Goal: Information Seeking & Learning: Check status

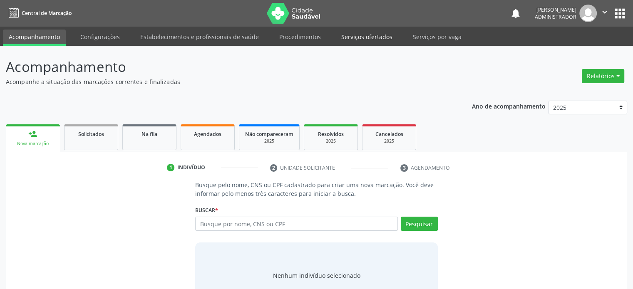
click at [368, 38] on link "Serviços ofertados" at bounding box center [367, 37] width 63 height 15
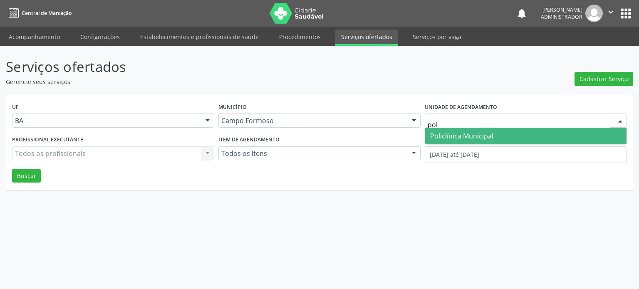
type input "poli"
click at [462, 133] on span "Policlínica Municipal" at bounding box center [461, 136] width 63 height 9
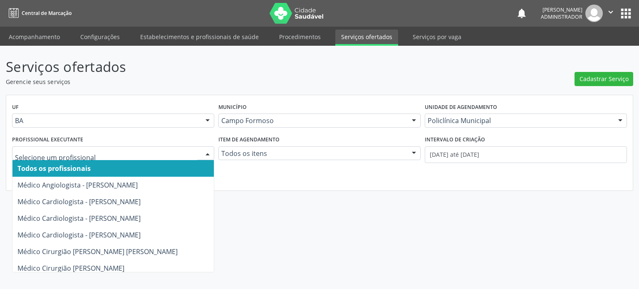
click at [203, 154] on div at bounding box center [207, 154] width 12 height 14
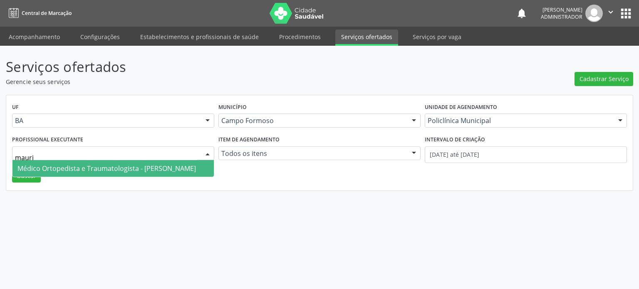
type input "mauric"
click at [182, 168] on span "Médico Ortopedista e Traumatologista - [PERSON_NAME]" at bounding box center [106, 168] width 179 height 9
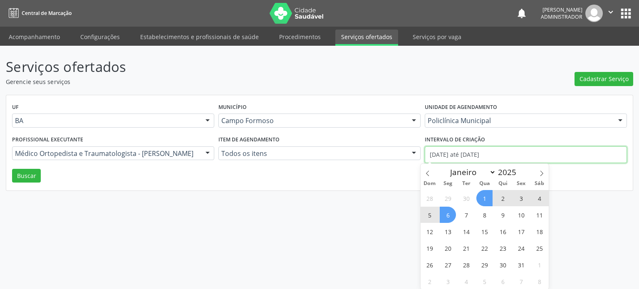
click at [460, 152] on input "[DATE] até [DATE]" at bounding box center [526, 155] width 202 height 17
click at [428, 172] on icon at bounding box center [428, 174] width 6 height 6
select select "8"
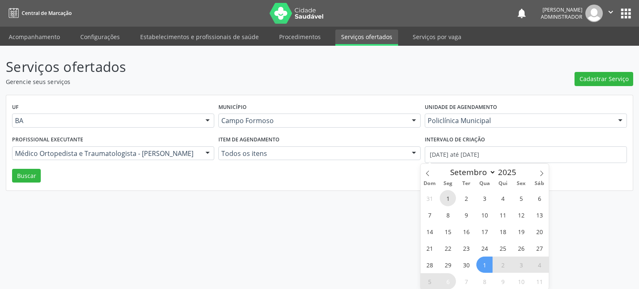
click at [446, 196] on span "1" at bounding box center [448, 198] width 16 height 16
type input "[DATE]"
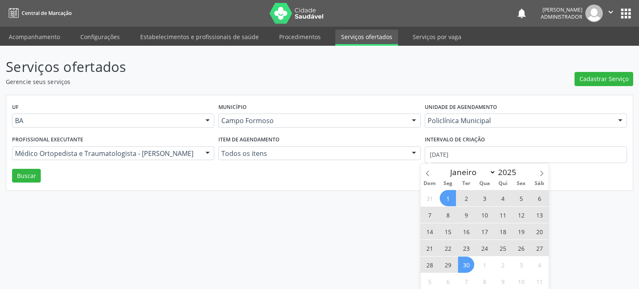
click at [473, 264] on span "30" at bounding box center [466, 265] width 16 height 16
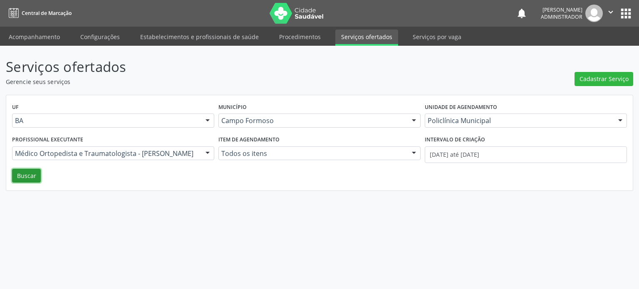
click at [30, 179] on button "Buscar" at bounding box center [26, 176] width 29 height 14
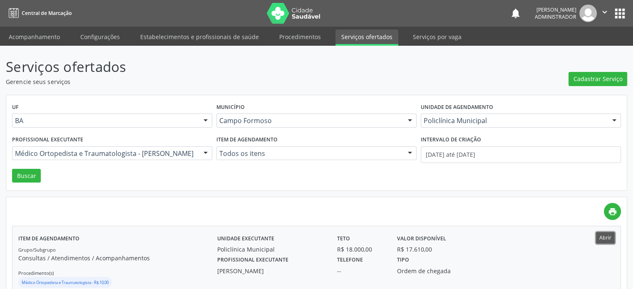
click at [607, 239] on button "Abrir" at bounding box center [605, 237] width 19 height 11
click at [50, 40] on link "Acompanhamento" at bounding box center [34, 37] width 63 height 15
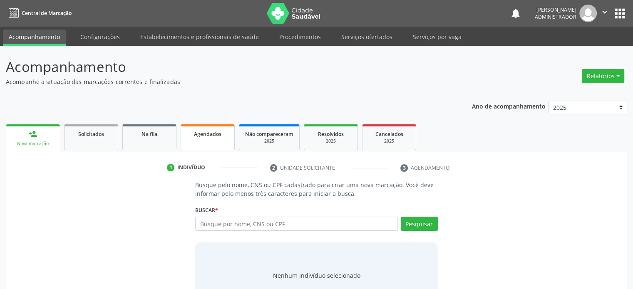
click at [210, 134] on span "Agendados" at bounding box center [207, 134] width 27 height 7
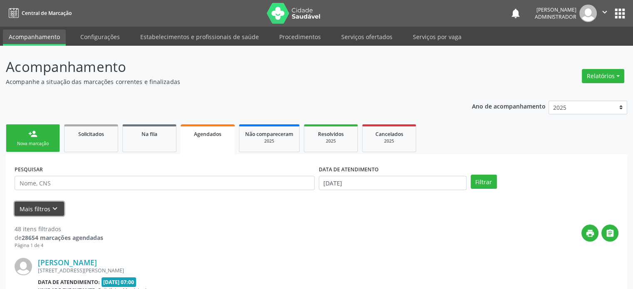
click at [54, 204] on icon "keyboard_arrow_down" at bounding box center [54, 208] width 9 height 9
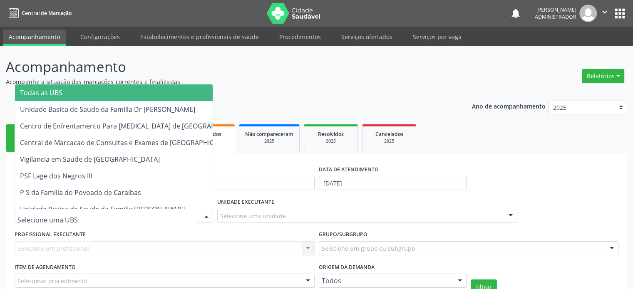
click at [205, 217] on div at bounding box center [206, 216] width 12 height 14
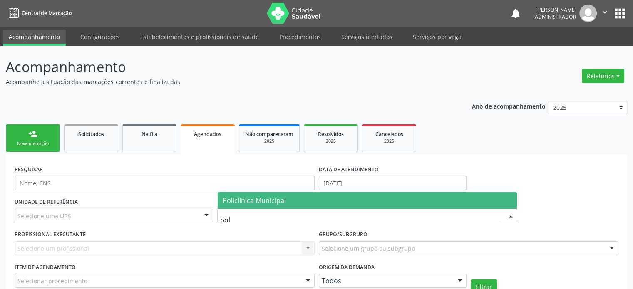
type input "poli"
click at [258, 201] on span "Policlínica Municipal" at bounding box center [254, 200] width 63 height 9
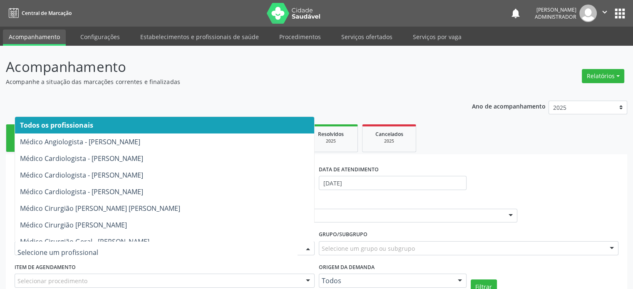
click at [310, 247] on div at bounding box center [308, 249] width 12 height 14
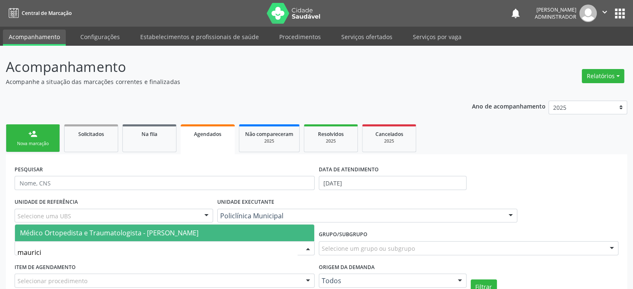
type input "[PERSON_NAME]"
click at [199, 236] on span "Médico Ortopedista e Traumatologista - [PERSON_NAME]" at bounding box center [109, 233] width 179 height 9
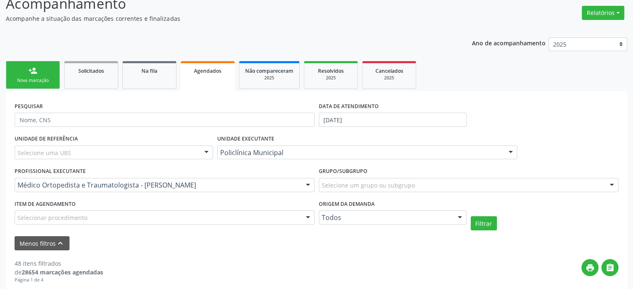
scroll to position [67, 0]
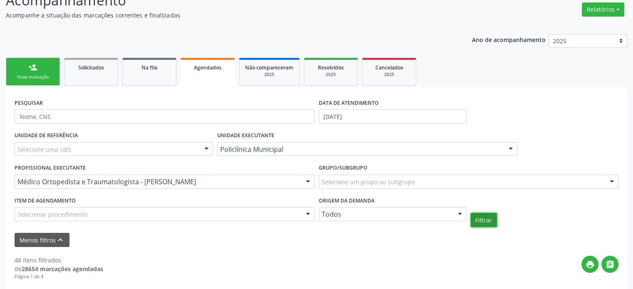
click at [482, 221] on button "Filtrar" at bounding box center [484, 220] width 26 height 14
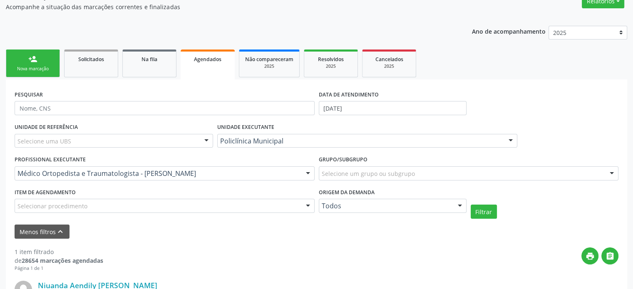
scroll to position [58, 0]
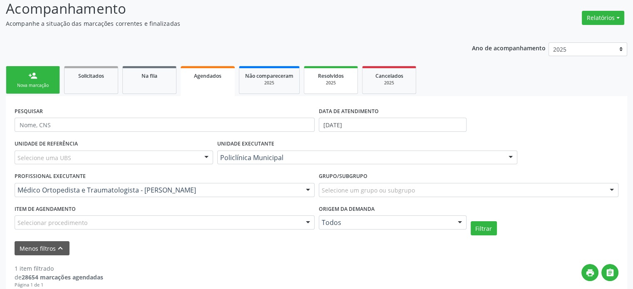
click at [324, 75] on span "Resolvidos" at bounding box center [331, 75] width 26 height 7
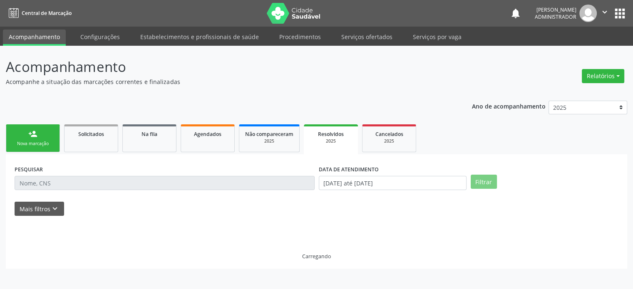
scroll to position [0, 0]
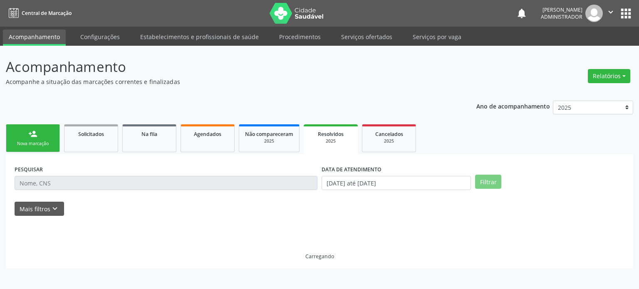
click at [324, 75] on p "Acompanhamento" at bounding box center [226, 67] width 440 height 21
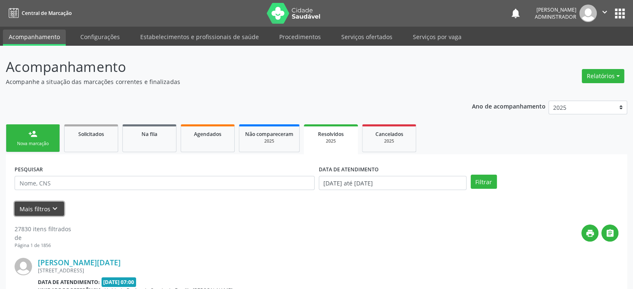
click at [42, 209] on button "Mais filtros keyboard_arrow_down" at bounding box center [40, 209] width 50 height 15
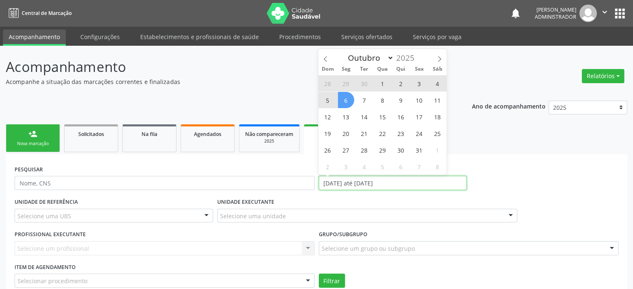
click at [367, 178] on input "[DATE] até [DATE]" at bounding box center [393, 183] width 148 height 14
click at [348, 98] on span "6" at bounding box center [346, 100] width 16 height 16
type input "[DATE]"
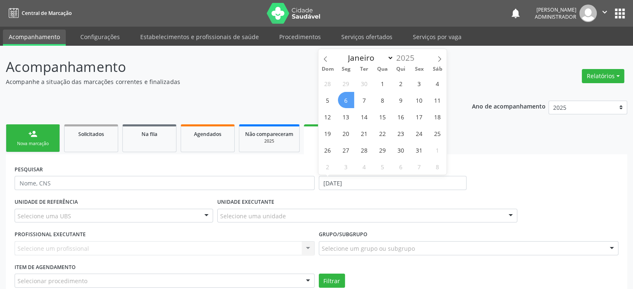
click at [348, 98] on span "6" at bounding box center [346, 100] width 16 height 16
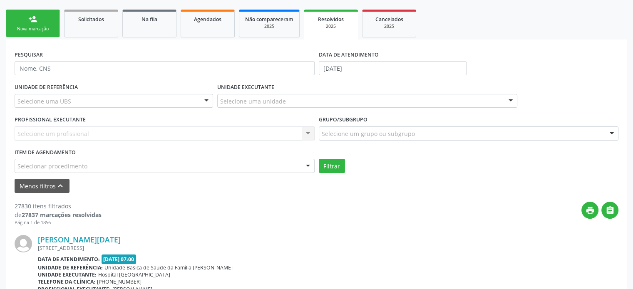
scroll to position [117, 0]
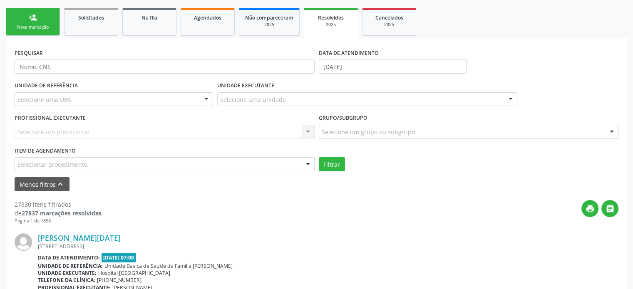
click at [310, 131] on div "Selecione um profissional Nenhum resultado encontrado para: " " Não há nenhuma …" at bounding box center [165, 132] width 300 height 14
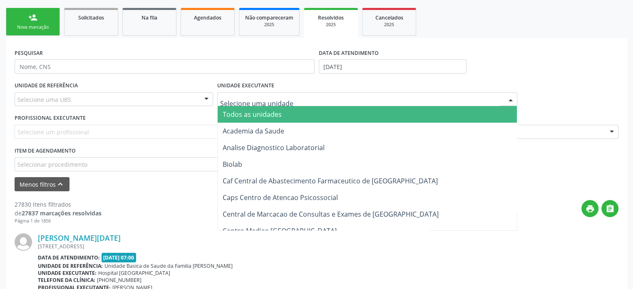
click at [509, 99] on div at bounding box center [511, 100] width 12 height 14
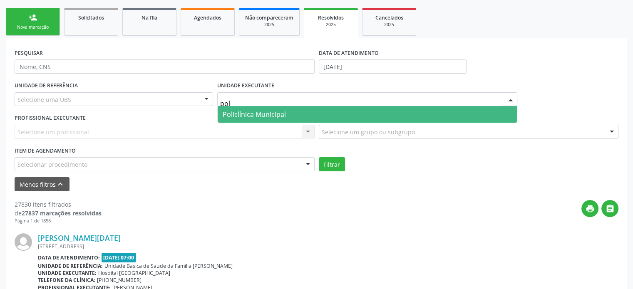
type input "poli"
click at [488, 111] on span "Policlínica Municipal" at bounding box center [367, 114] width 299 height 17
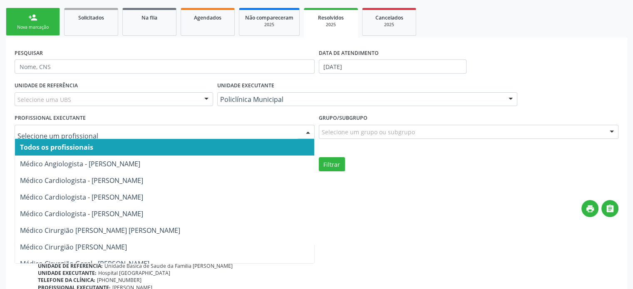
click at [305, 133] on div at bounding box center [308, 132] width 12 height 14
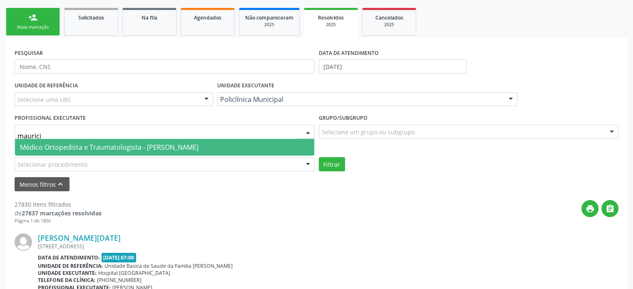
type input "[PERSON_NAME]"
click at [256, 143] on span "Médico Ortopedista e Traumatologista - [PERSON_NAME]" at bounding box center [164, 147] width 299 height 17
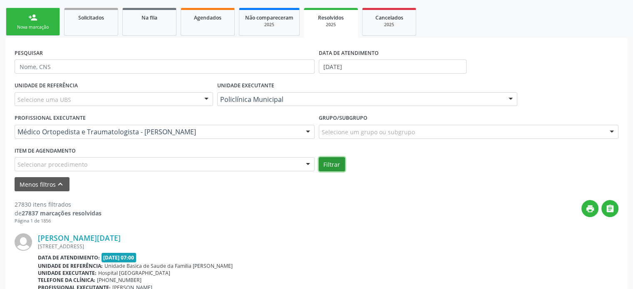
click at [333, 165] on button "Filtrar" at bounding box center [332, 164] width 26 height 14
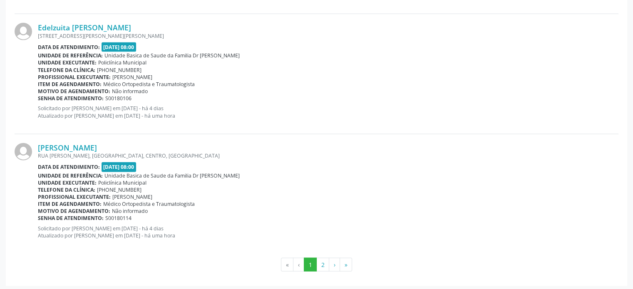
scroll to position [1888, 0]
click at [324, 263] on button "2" at bounding box center [322, 265] width 13 height 14
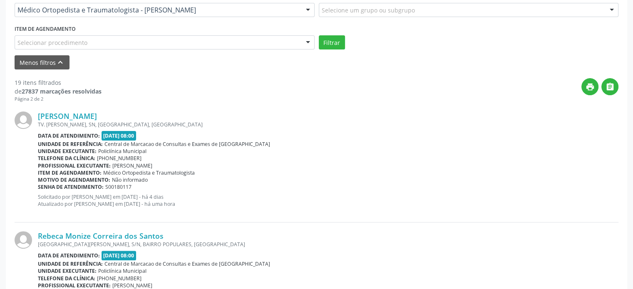
scroll to position [230, 0]
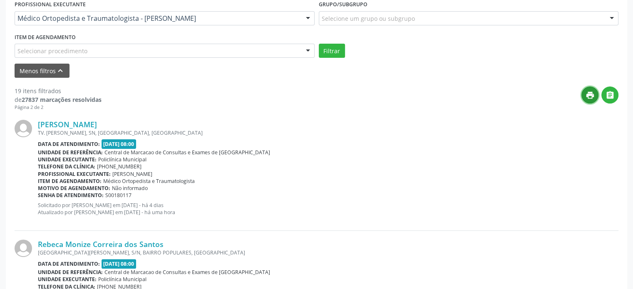
click at [592, 94] on icon "print" at bounding box center [590, 95] width 9 height 9
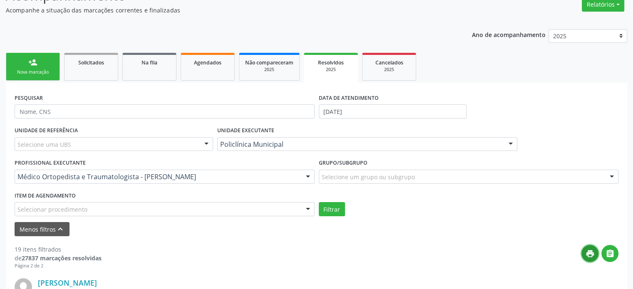
scroll to position [64, 0]
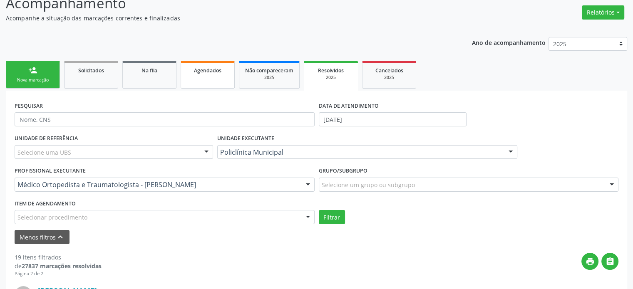
click at [206, 73] on span "Agendados" at bounding box center [207, 70] width 27 height 7
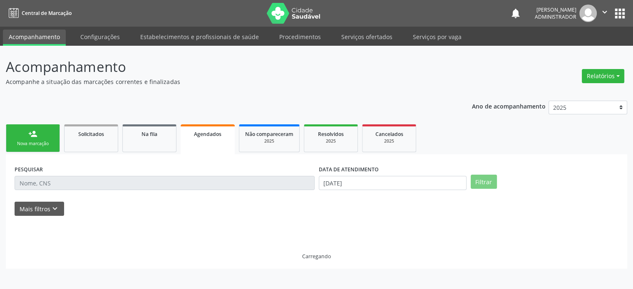
scroll to position [0, 0]
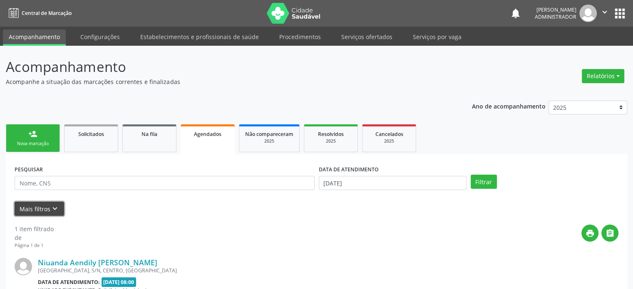
click at [55, 208] on icon "keyboard_arrow_down" at bounding box center [54, 208] width 9 height 9
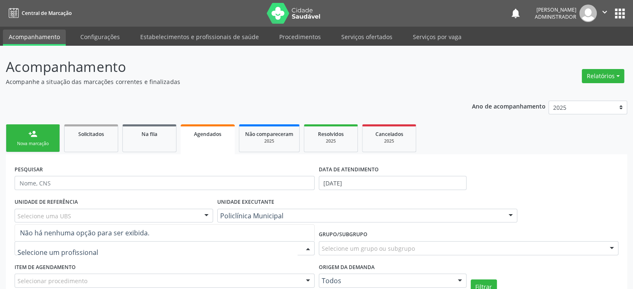
click at [306, 246] on div at bounding box center [308, 249] width 12 height 14
click at [405, 239] on div "Grupo/Subgrupo Selecione um grupo ou subgrupo Todos os grupos e subgrupos 01 - …" at bounding box center [469, 242] width 300 height 27
click at [306, 246] on div at bounding box center [308, 249] width 12 height 14
type input "m"
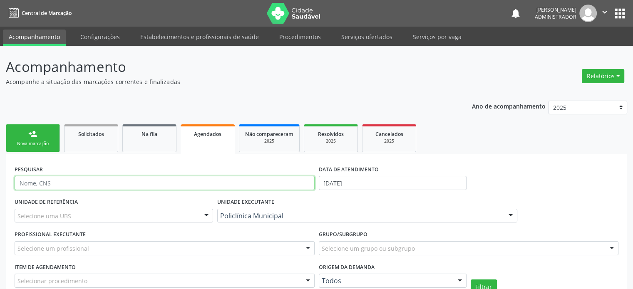
click at [214, 184] on input "text" at bounding box center [165, 183] width 300 height 14
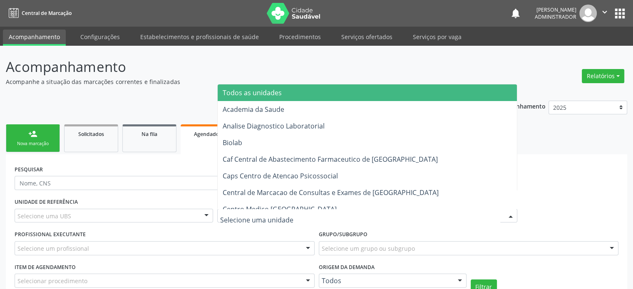
click at [508, 216] on div at bounding box center [511, 216] width 12 height 14
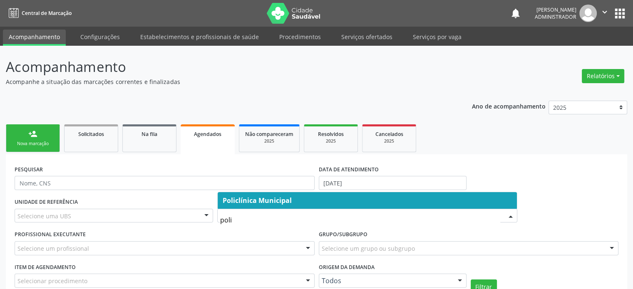
click at [408, 196] on span "Policlínica Municipal" at bounding box center [367, 200] width 299 height 17
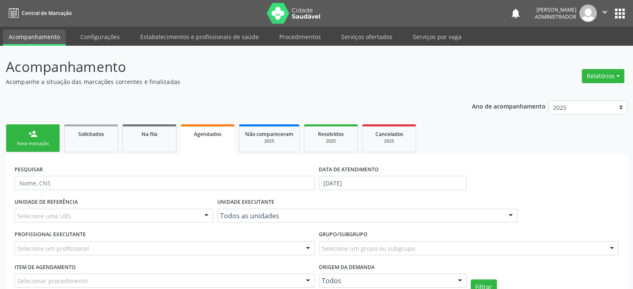
click at [507, 215] on div at bounding box center [511, 216] width 12 height 14
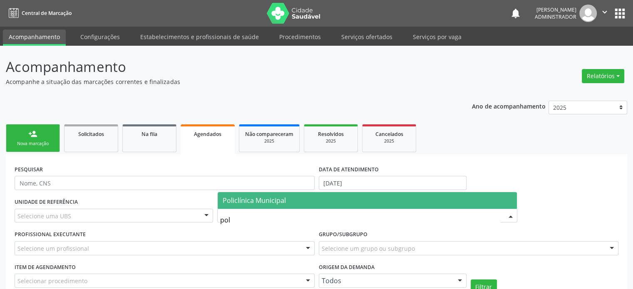
type input "poli"
click at [407, 201] on span "Policlínica Municipal" at bounding box center [367, 200] width 299 height 17
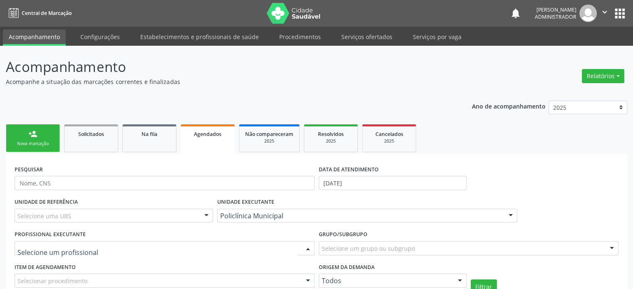
click at [309, 245] on div at bounding box center [308, 249] width 12 height 14
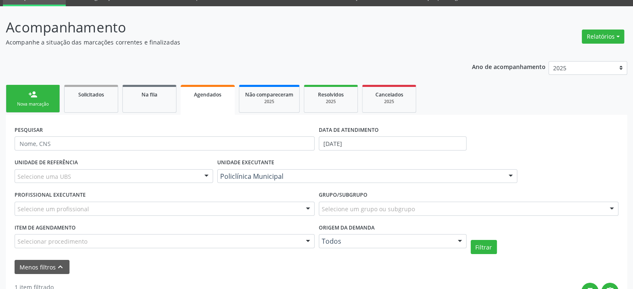
scroll to position [50, 0]
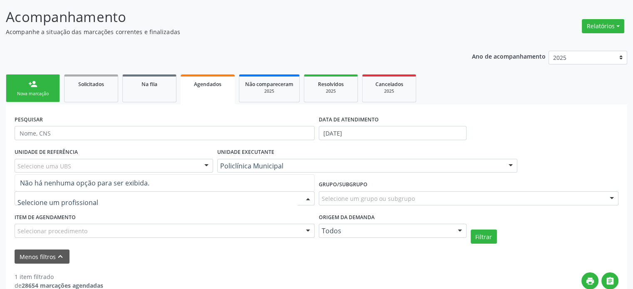
click at [308, 196] on div at bounding box center [308, 199] width 12 height 14
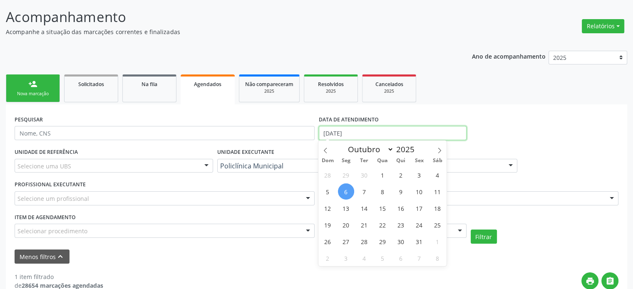
click at [334, 129] on input "[DATE]" at bounding box center [393, 133] width 148 height 14
click at [349, 191] on span "6" at bounding box center [346, 192] width 16 height 16
type input "[DATE]"
click at [349, 191] on span "6" at bounding box center [346, 192] width 16 height 16
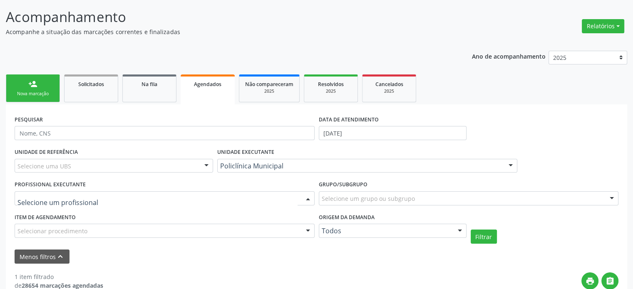
click at [308, 198] on div at bounding box center [308, 199] width 12 height 14
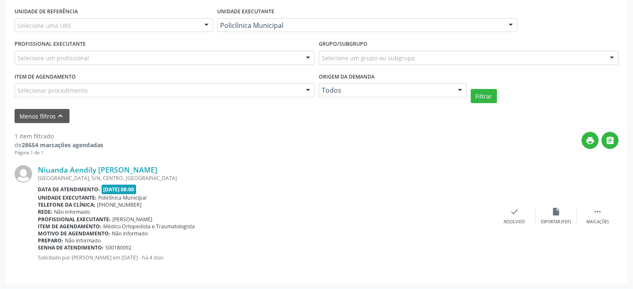
scroll to position [192, 0]
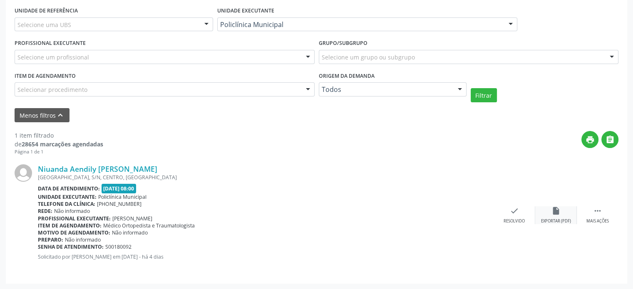
click at [558, 209] on icon "insert_drive_file" at bounding box center [556, 210] width 9 height 9
click at [599, 214] on icon "" at bounding box center [597, 210] width 9 height 9
click at [594, 139] on icon "print" at bounding box center [590, 139] width 9 height 9
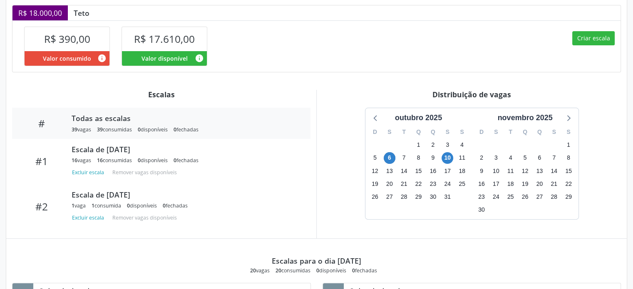
scroll to position [200, 0]
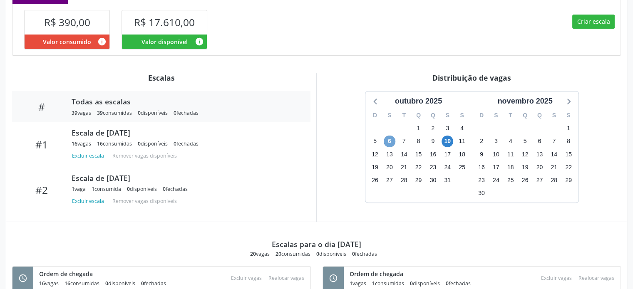
click at [390, 139] on span "6" at bounding box center [390, 142] width 12 height 12
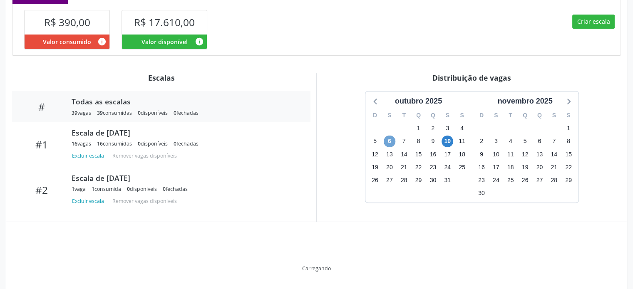
click at [390, 139] on span "6" at bounding box center [390, 142] width 12 height 12
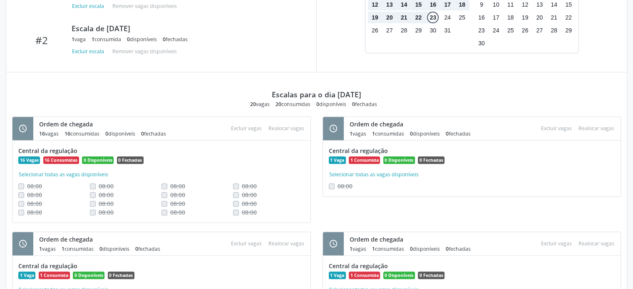
scroll to position [377, 0]
